Goal: Task Accomplishment & Management: Manage account settings

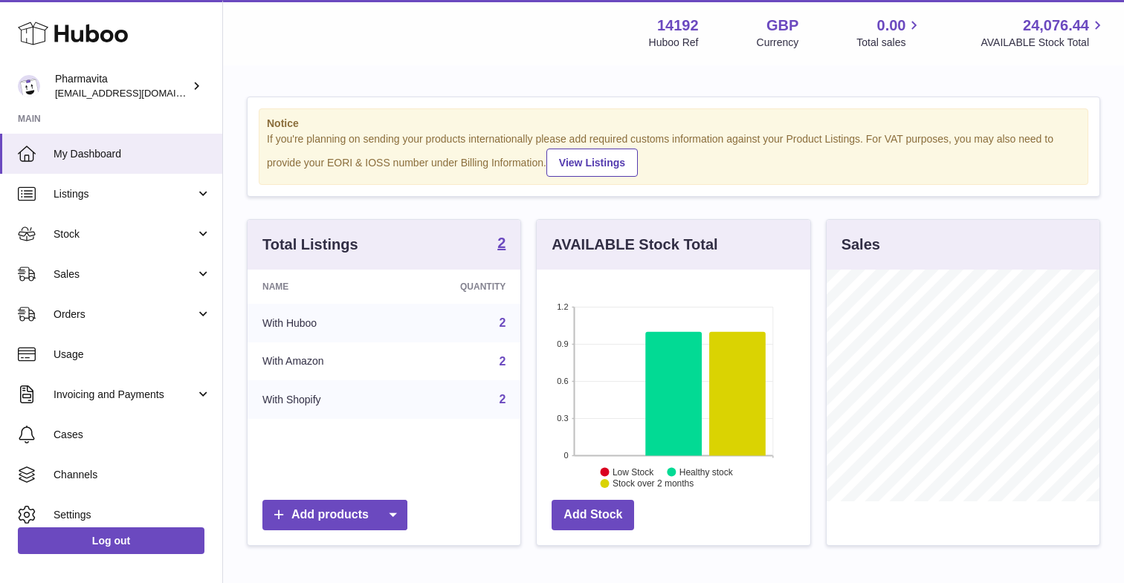
scroll to position [29, 0]
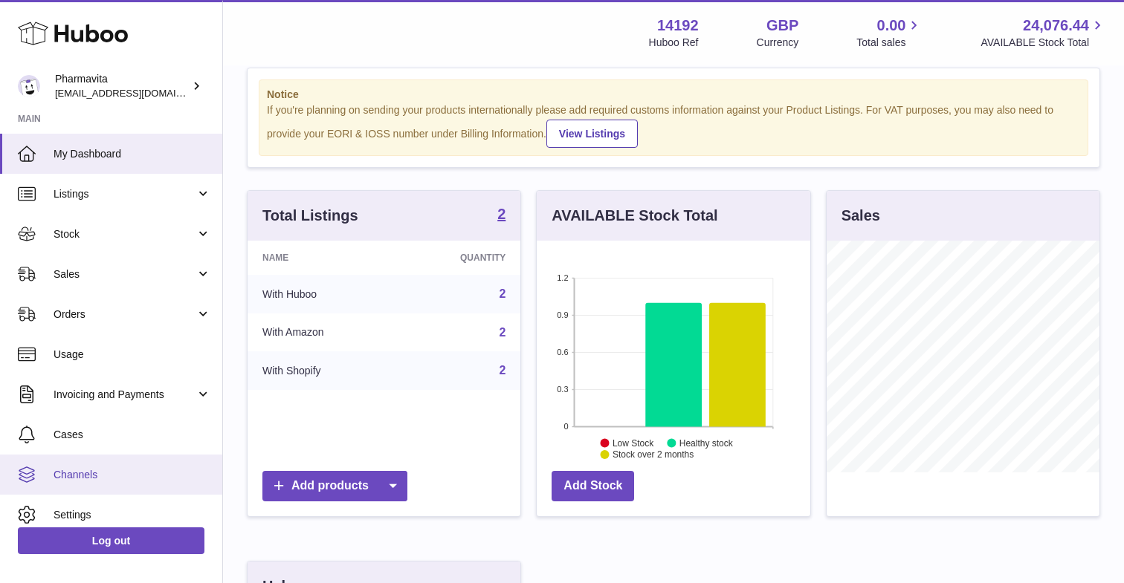
click at [73, 477] on span "Channels" at bounding box center [133, 475] width 158 height 14
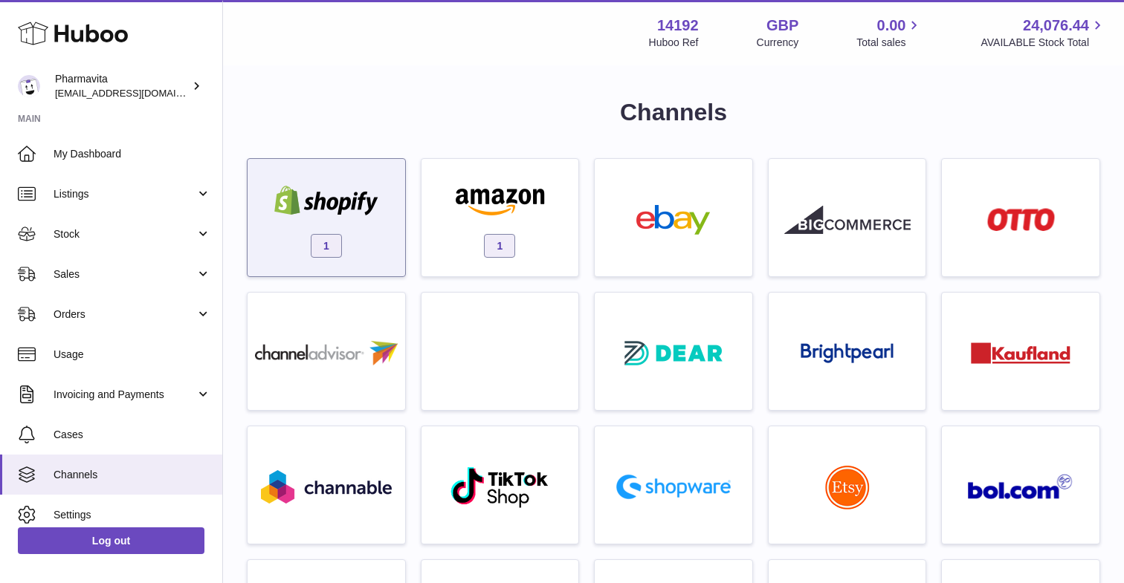
click at [370, 234] on div "1" at bounding box center [326, 221] width 143 height 95
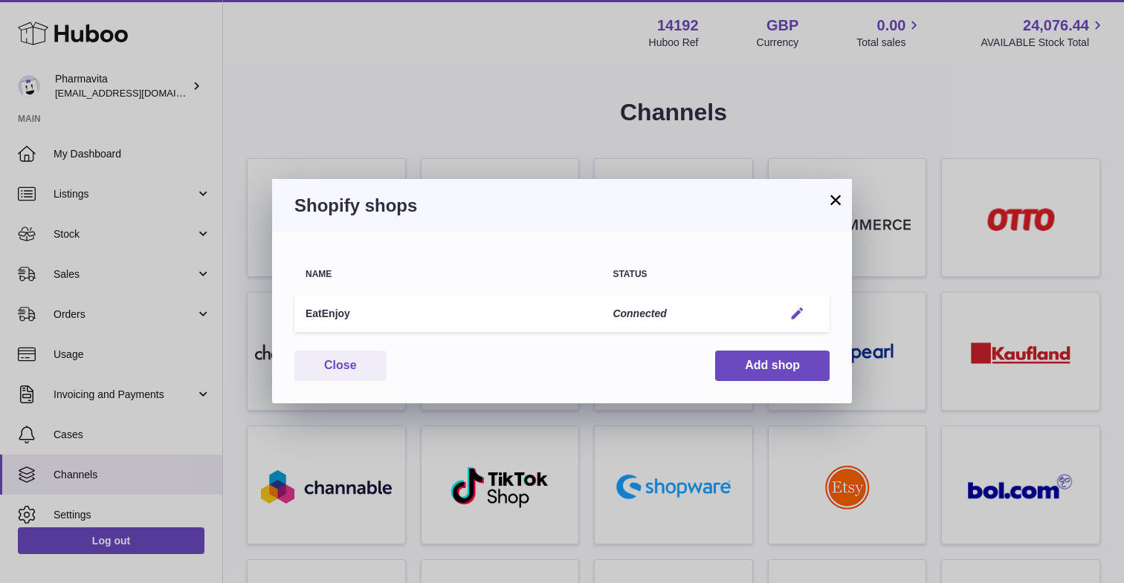
click at [798, 311] on em "button" at bounding box center [797, 314] width 16 height 16
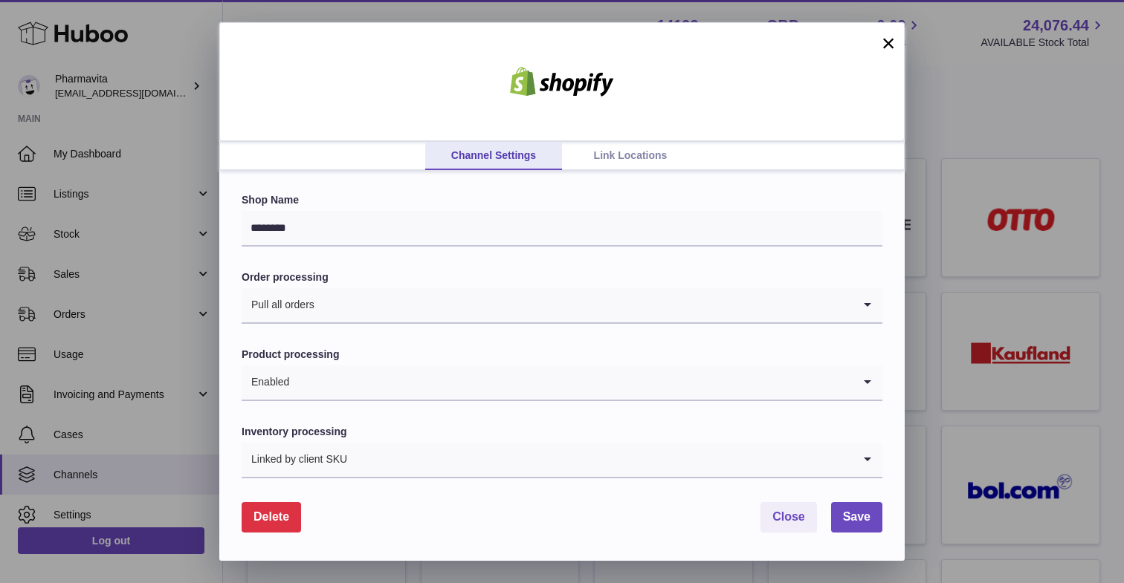
click at [662, 165] on link "Link Locations" at bounding box center [630, 156] width 137 height 28
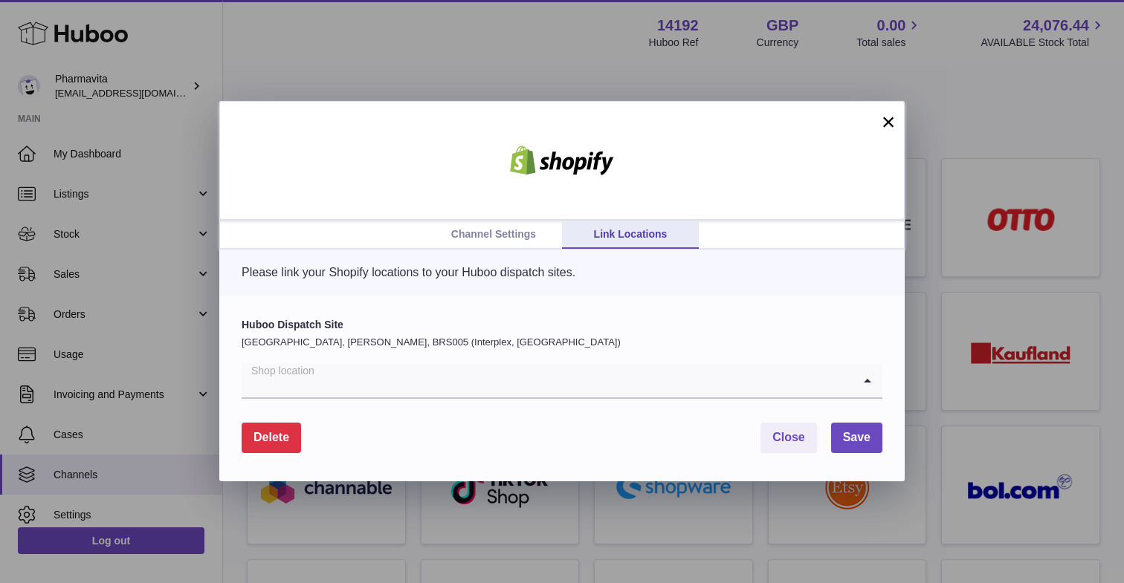
click at [500, 377] on input "Search for option" at bounding box center [547, 380] width 611 height 34
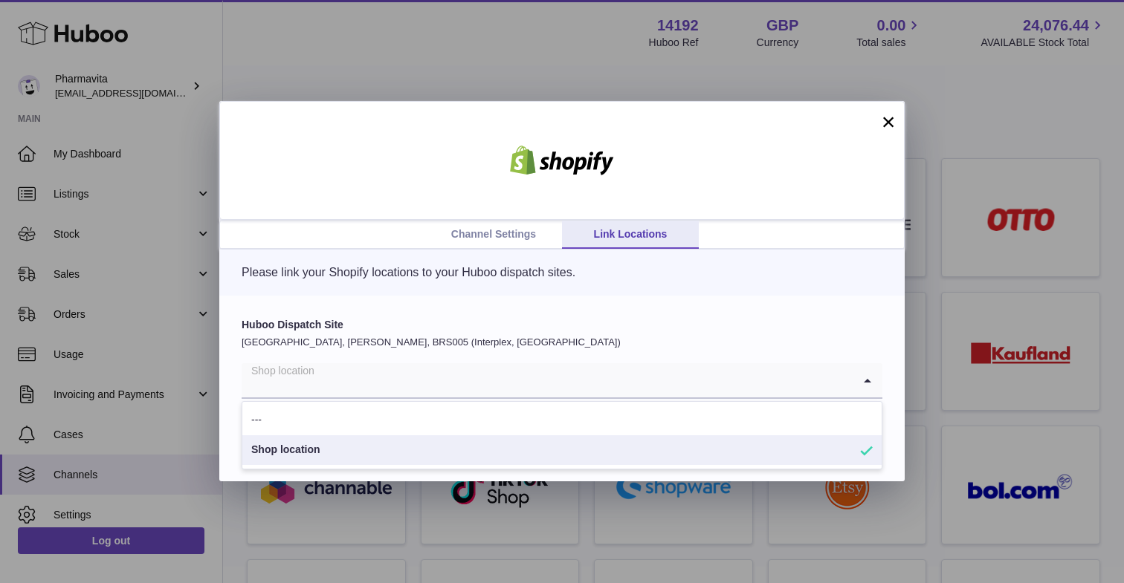
click at [330, 263] on div "Please link your Shopify locations to your Huboo dispatch sites." at bounding box center [561, 273] width 685 height 46
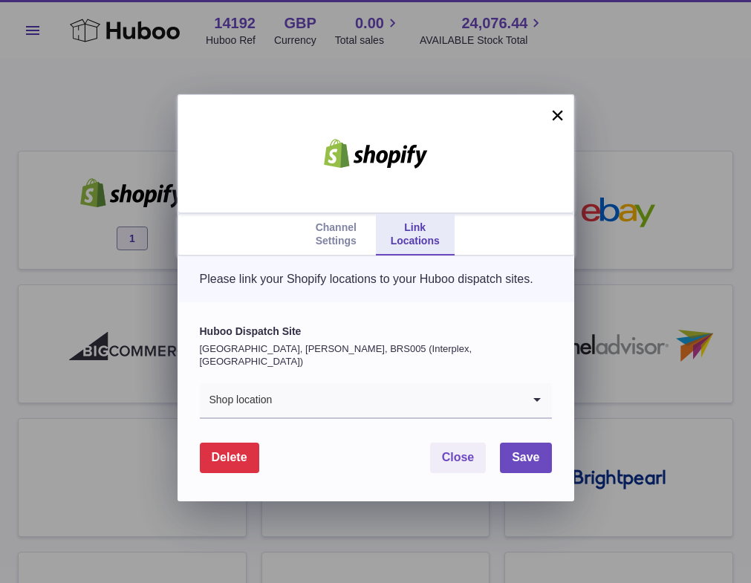
click at [337, 245] on link "Channel Settings" at bounding box center [336, 235] width 79 height 42
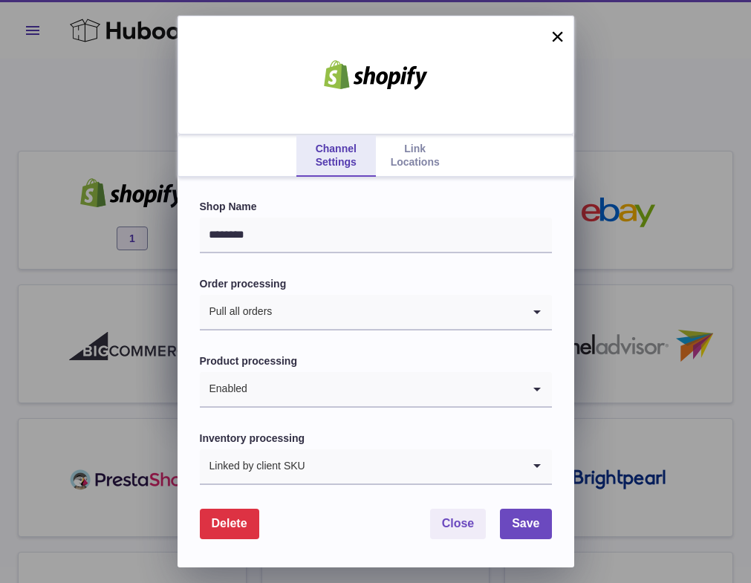
click at [411, 172] on link "Link Locations" at bounding box center [415, 156] width 79 height 42
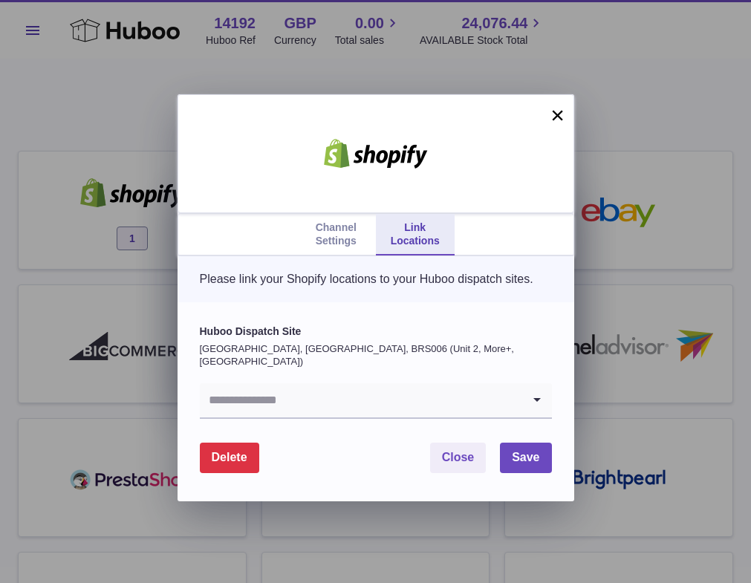
click at [284, 398] on input "Search for option" at bounding box center [361, 400] width 323 height 34
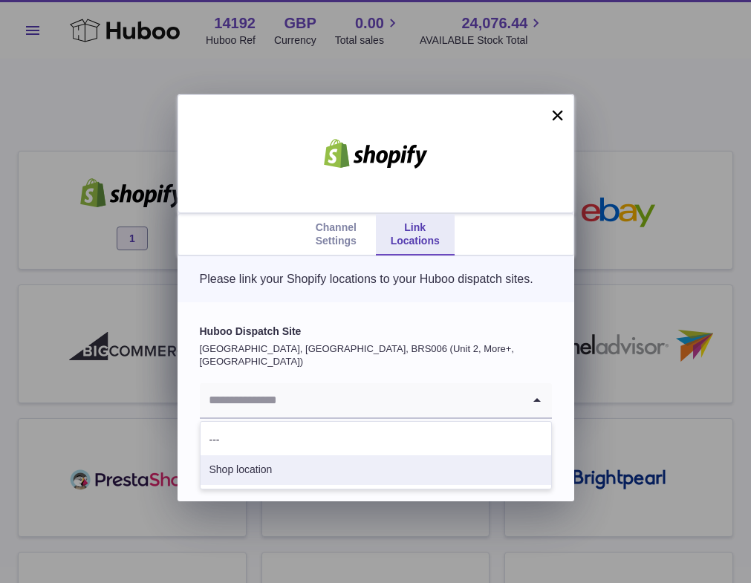
click at [259, 462] on li "Shop location" at bounding box center [376, 471] width 351 height 30
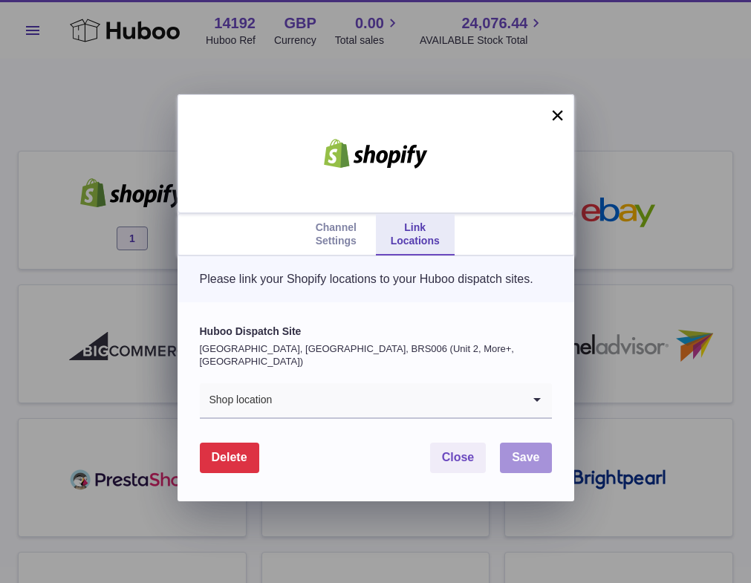
click at [508, 454] on button "Save" at bounding box center [525, 458] width 51 height 30
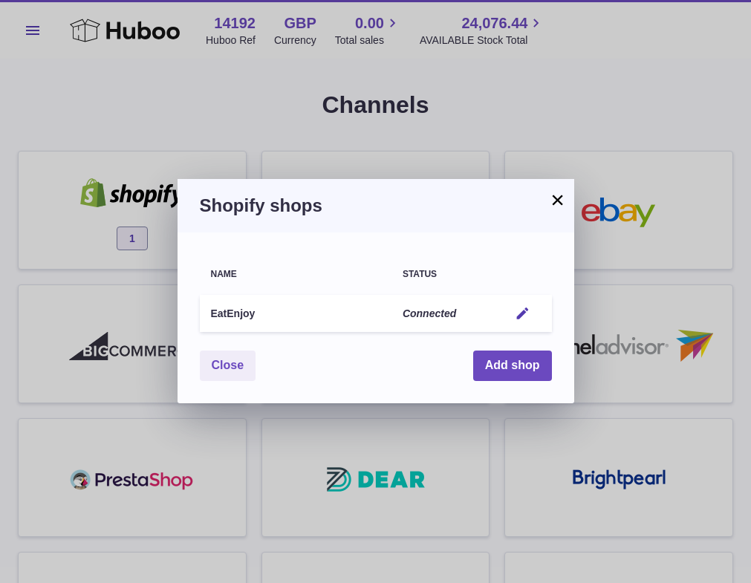
click at [565, 198] on button "×" at bounding box center [558, 200] width 18 height 18
